Goal: Information Seeking & Learning: Understand process/instructions

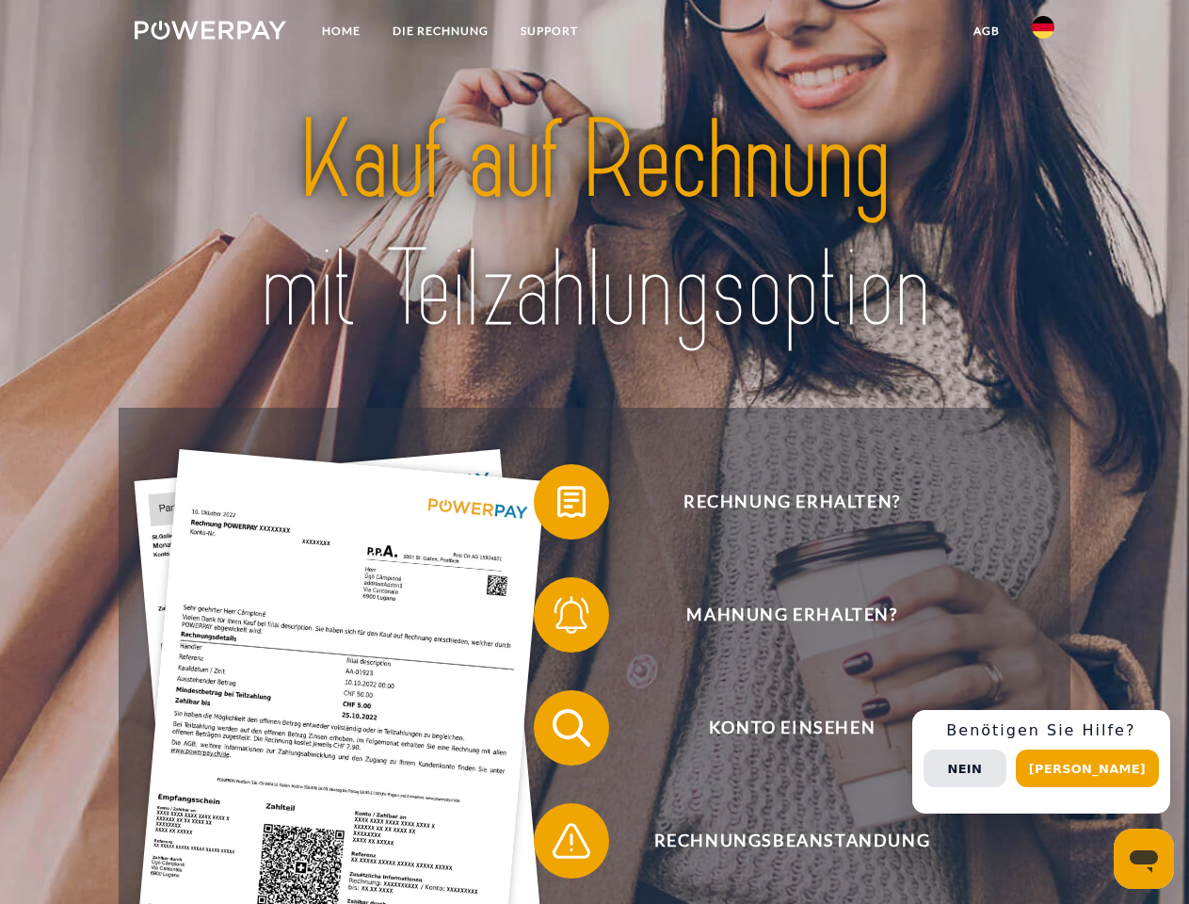
click at [210, 33] on img at bounding box center [211, 30] width 152 height 19
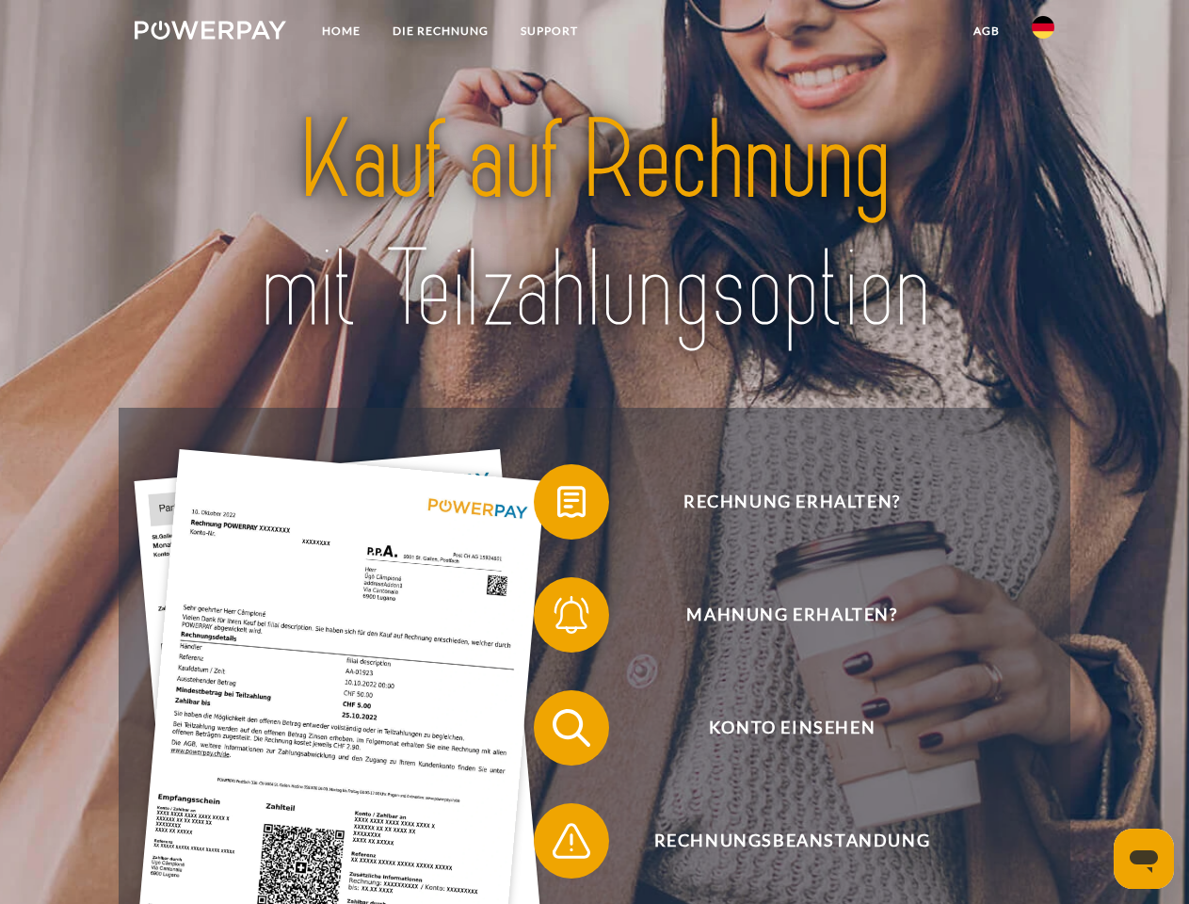
click at [1043, 33] on img at bounding box center [1043, 27] width 23 height 23
click at [986, 31] on link "agb" at bounding box center [986, 31] width 58 height 34
click at [557, 505] on span at bounding box center [543, 502] width 94 height 94
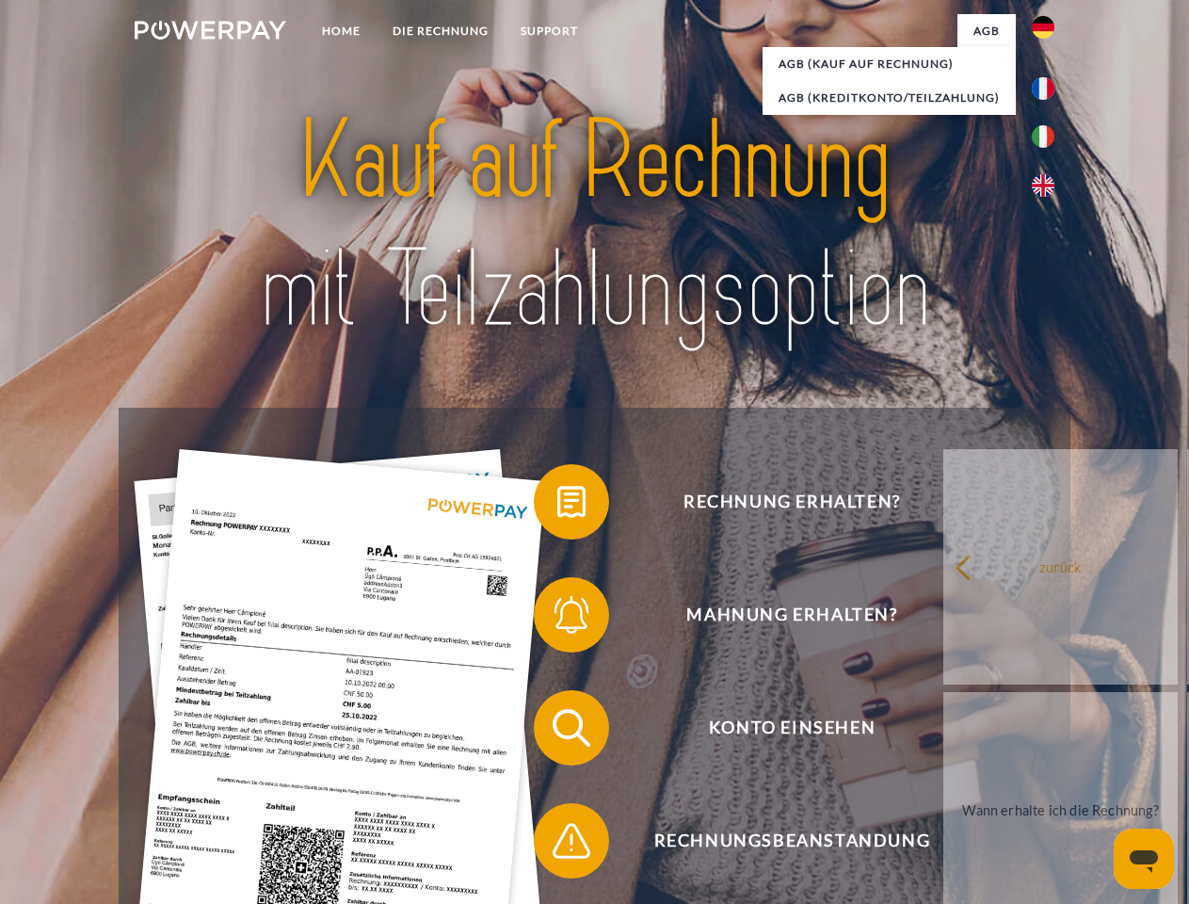
click at [557, 618] on span at bounding box center [543, 615] width 94 height 94
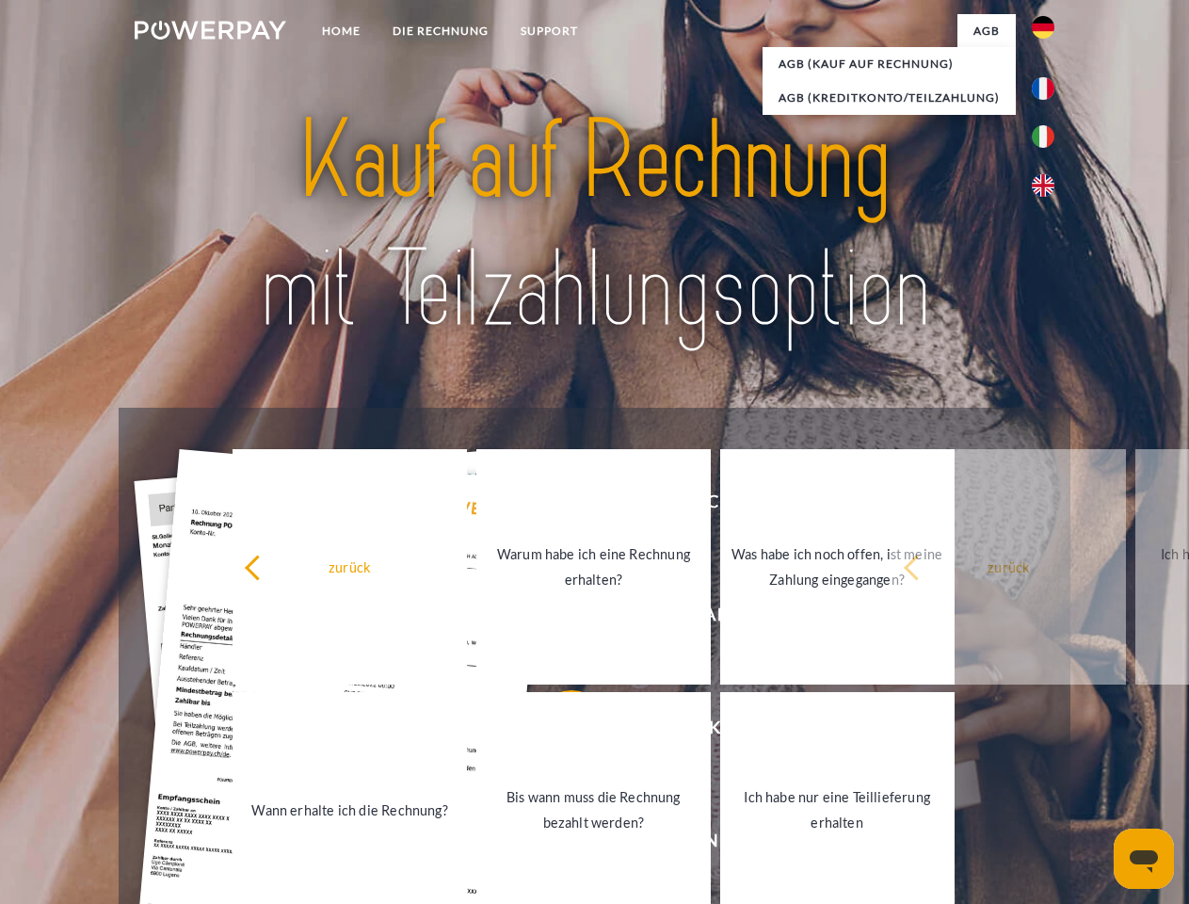
click at [557, 731] on link "Bis wann muss die Rechnung bezahlt werden?" at bounding box center [593, 809] width 234 height 235
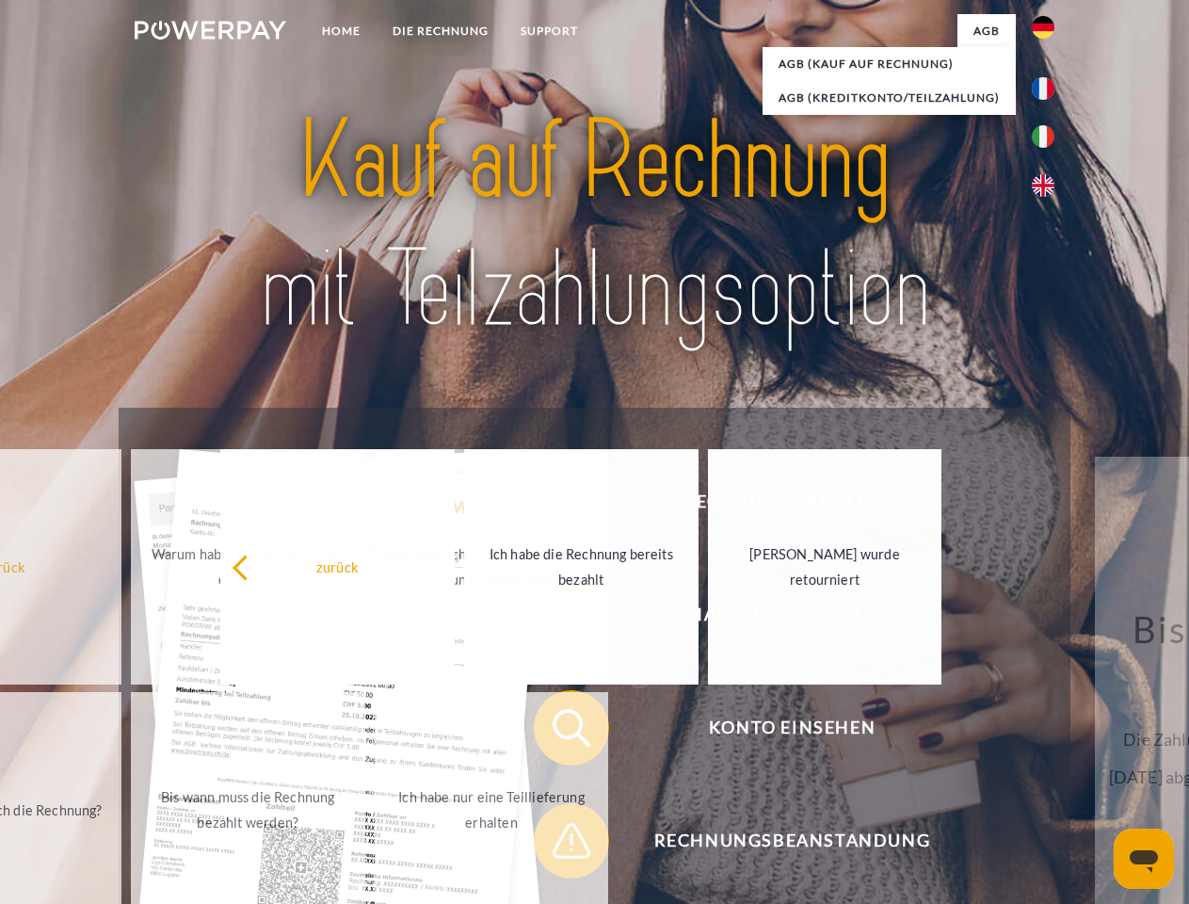
click at [557, 844] on span at bounding box center [543, 841] width 94 height 94
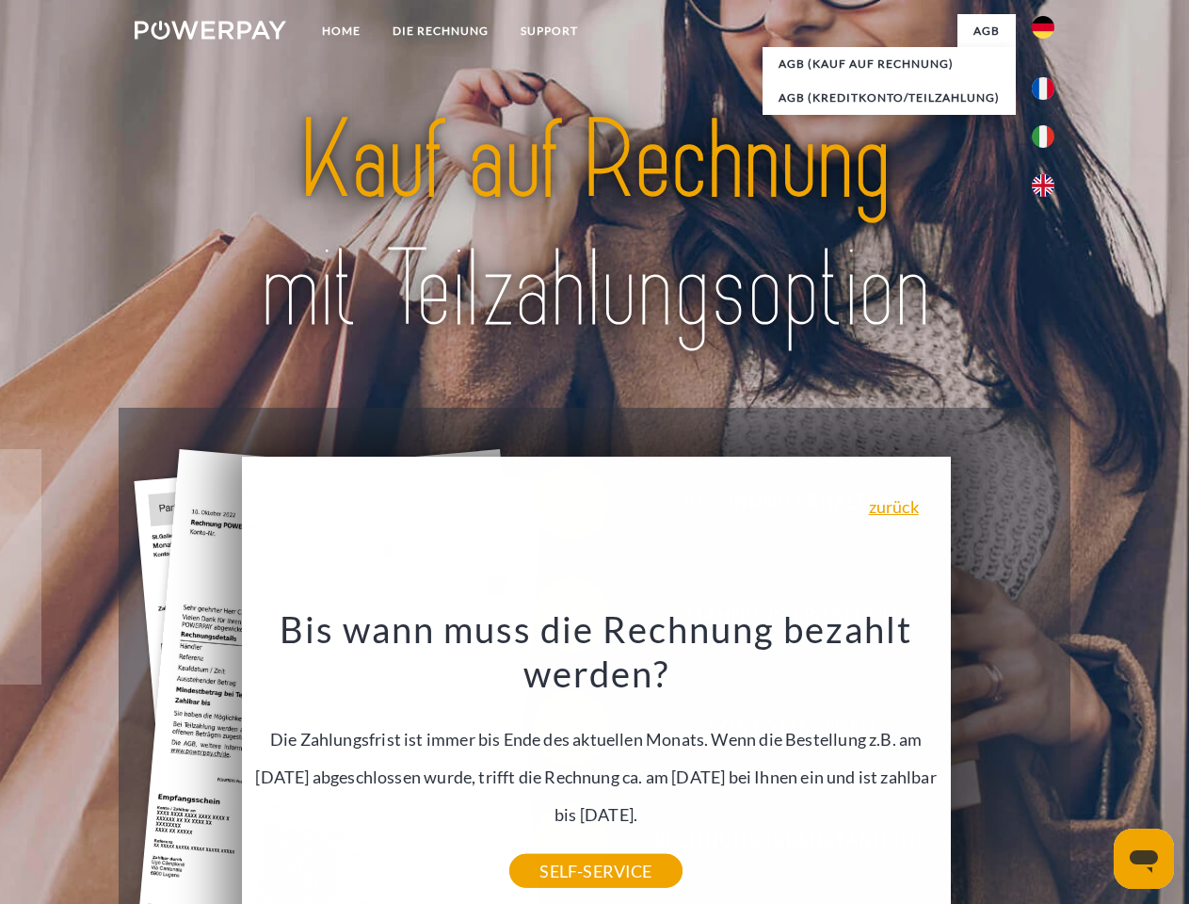
click at [1048, 762] on div "Rechnung erhalten? Mahnung erhalten? Konto einsehen" at bounding box center [594, 784] width 951 height 753
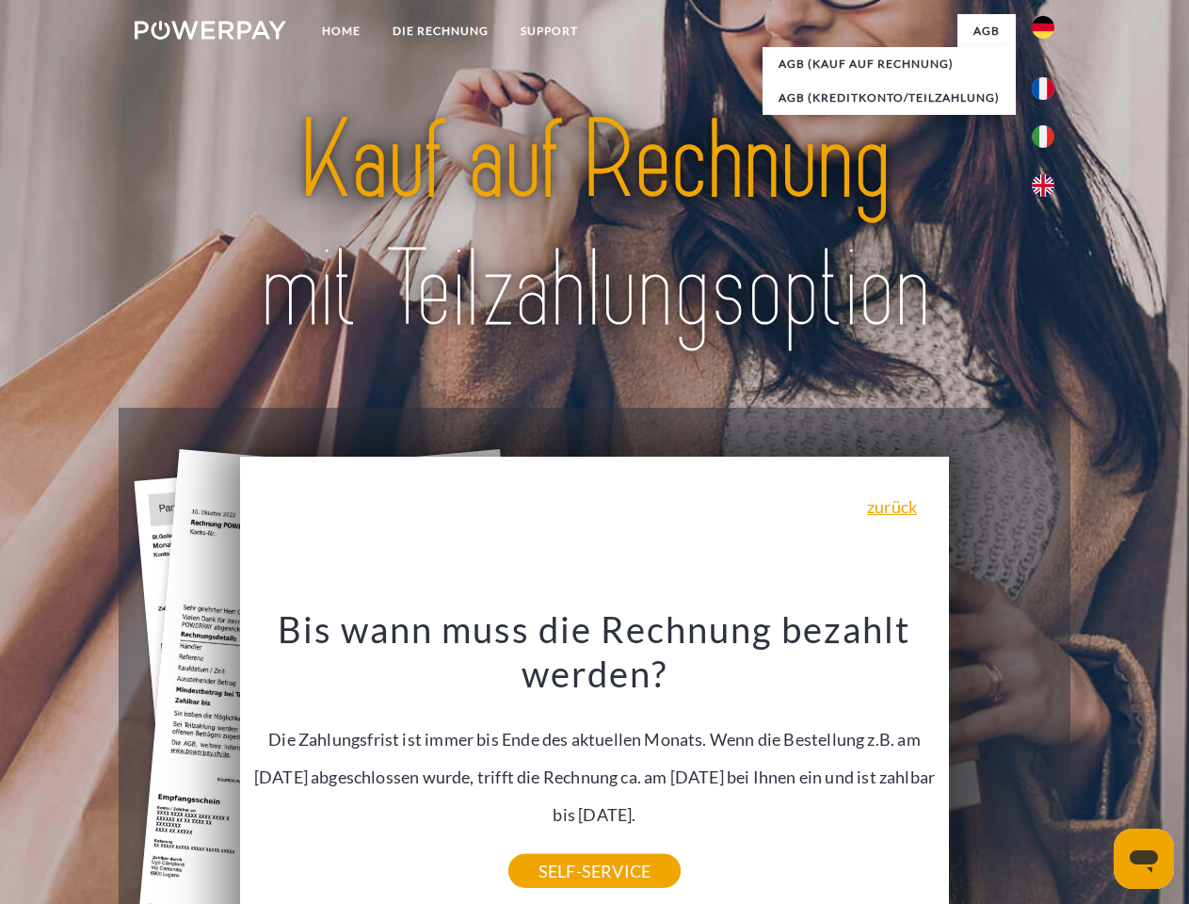
click at [1002, 765] on span "Konto einsehen" at bounding box center [791, 727] width 461 height 75
click at [1094, 768] on header "Home DIE RECHNUNG SUPPORT" at bounding box center [594, 650] width 1189 height 1300
